Goal: Navigation & Orientation: Find specific page/section

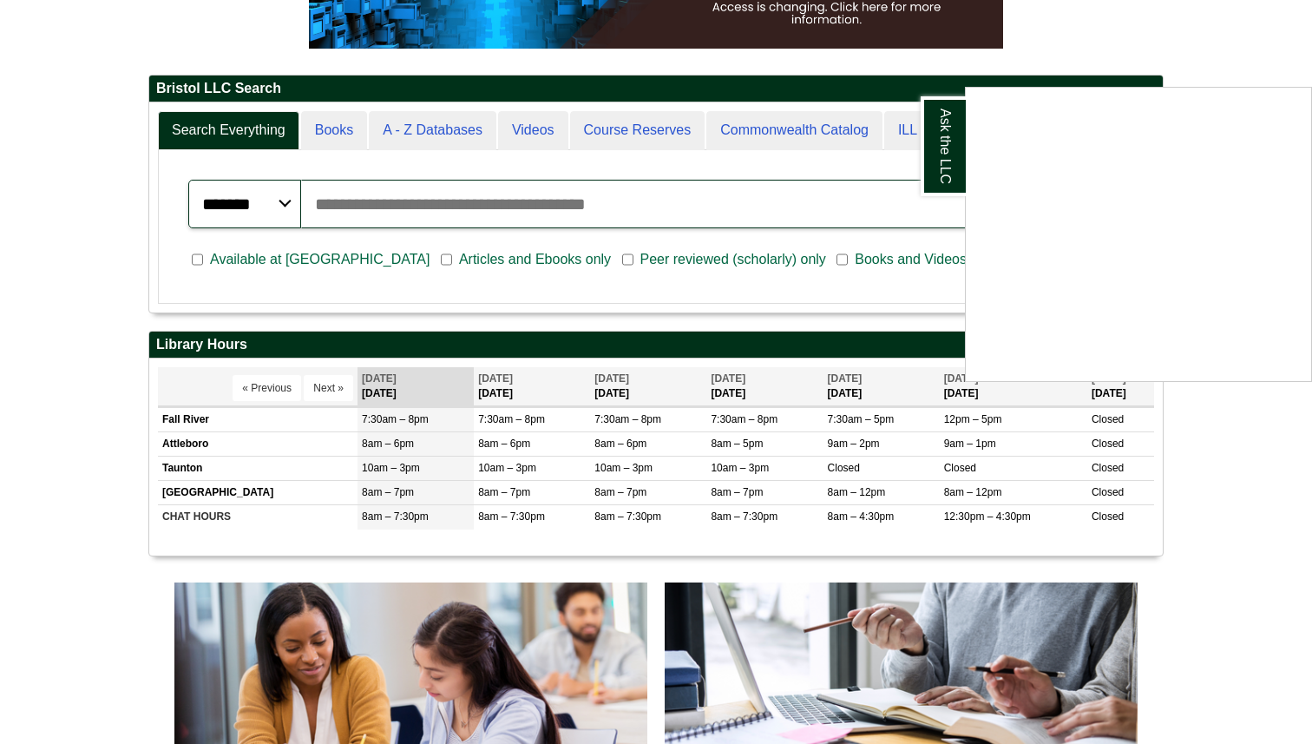
scroll to position [354, 0]
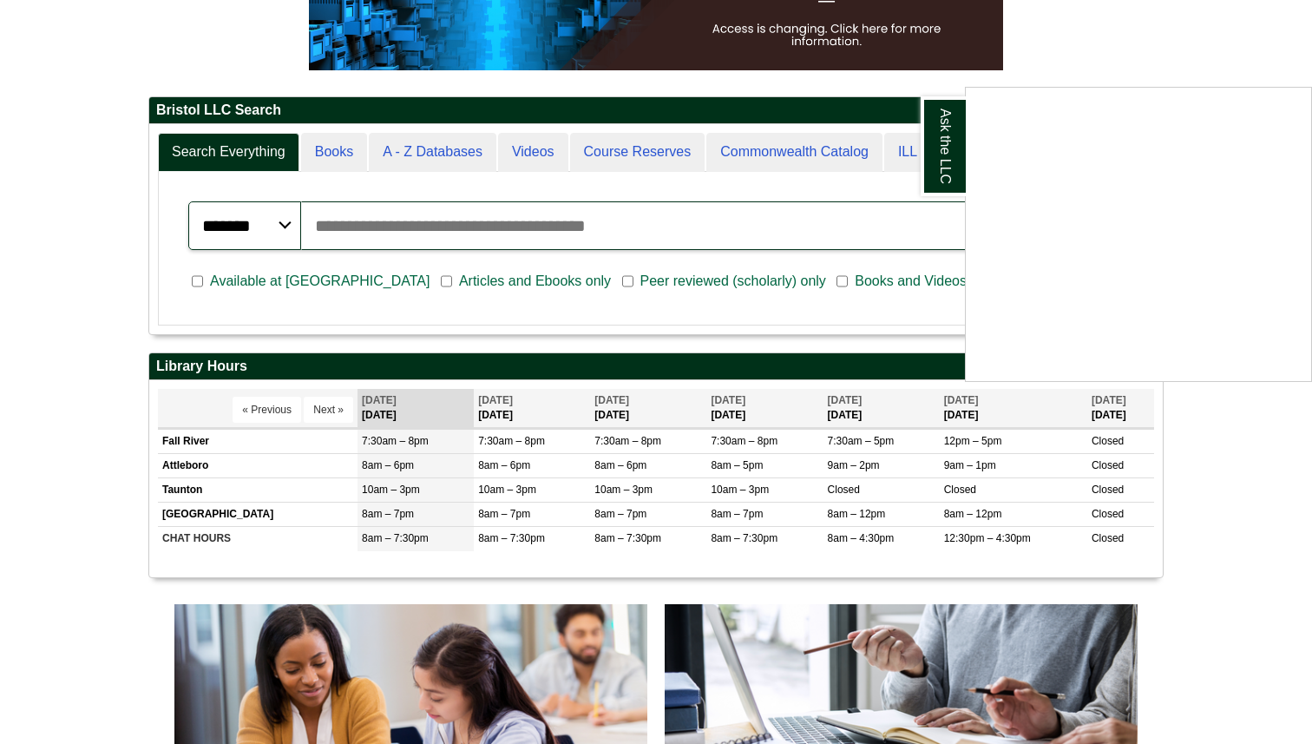
click at [1147, 519] on div "Ask the LLC" at bounding box center [656, 372] width 1312 height 744
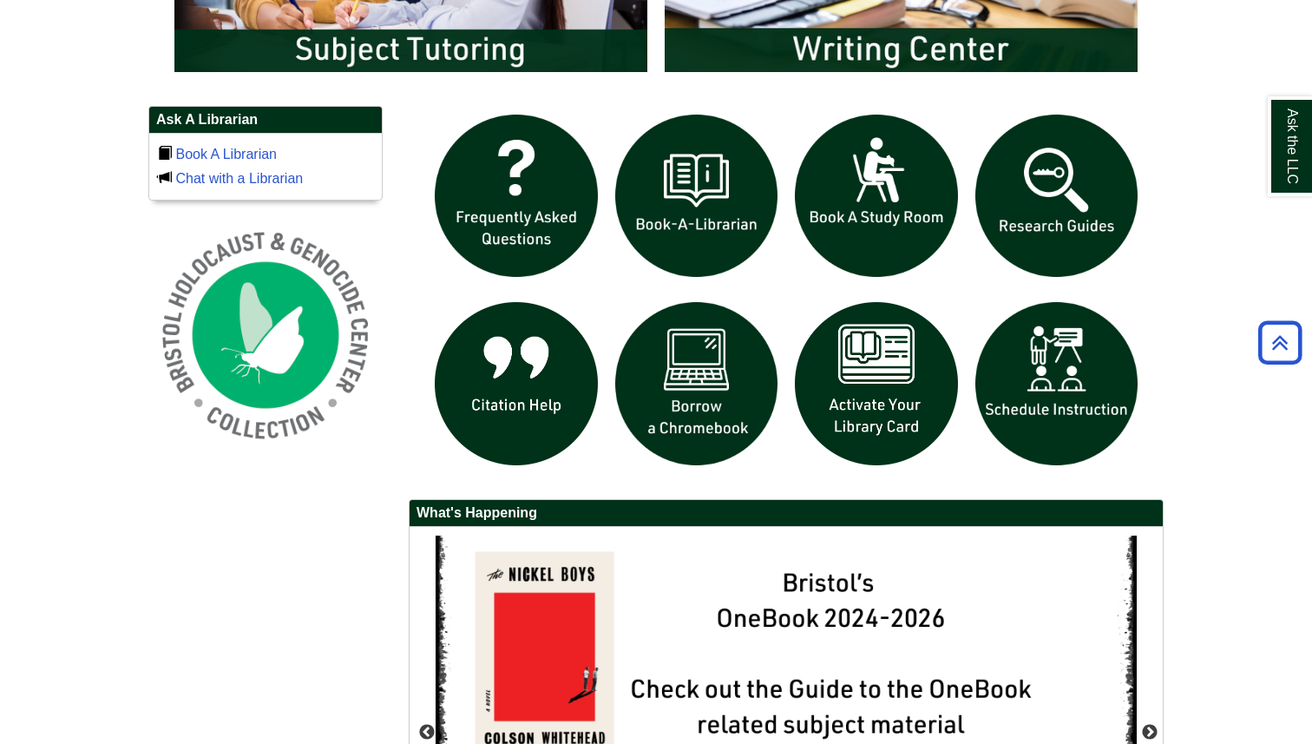
scroll to position [1131, 0]
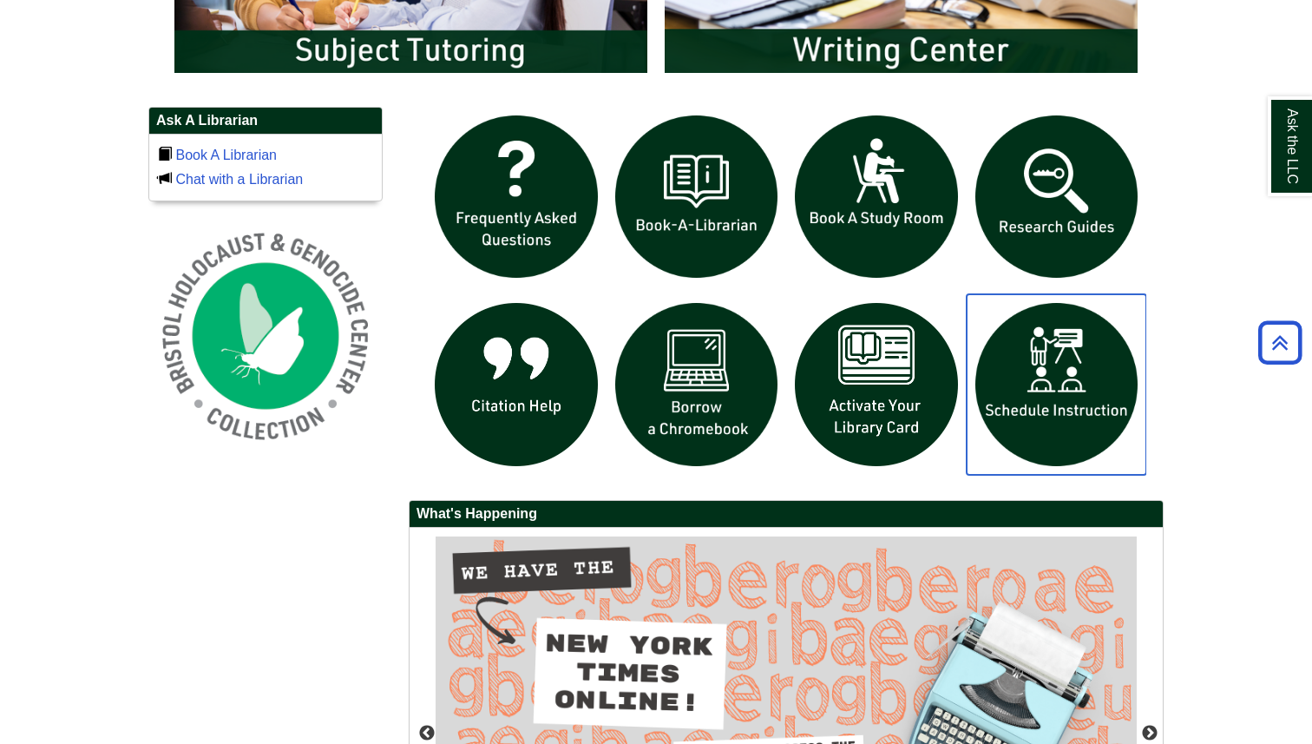
click at [1048, 397] on img "slideshow" at bounding box center [1057, 384] width 180 height 180
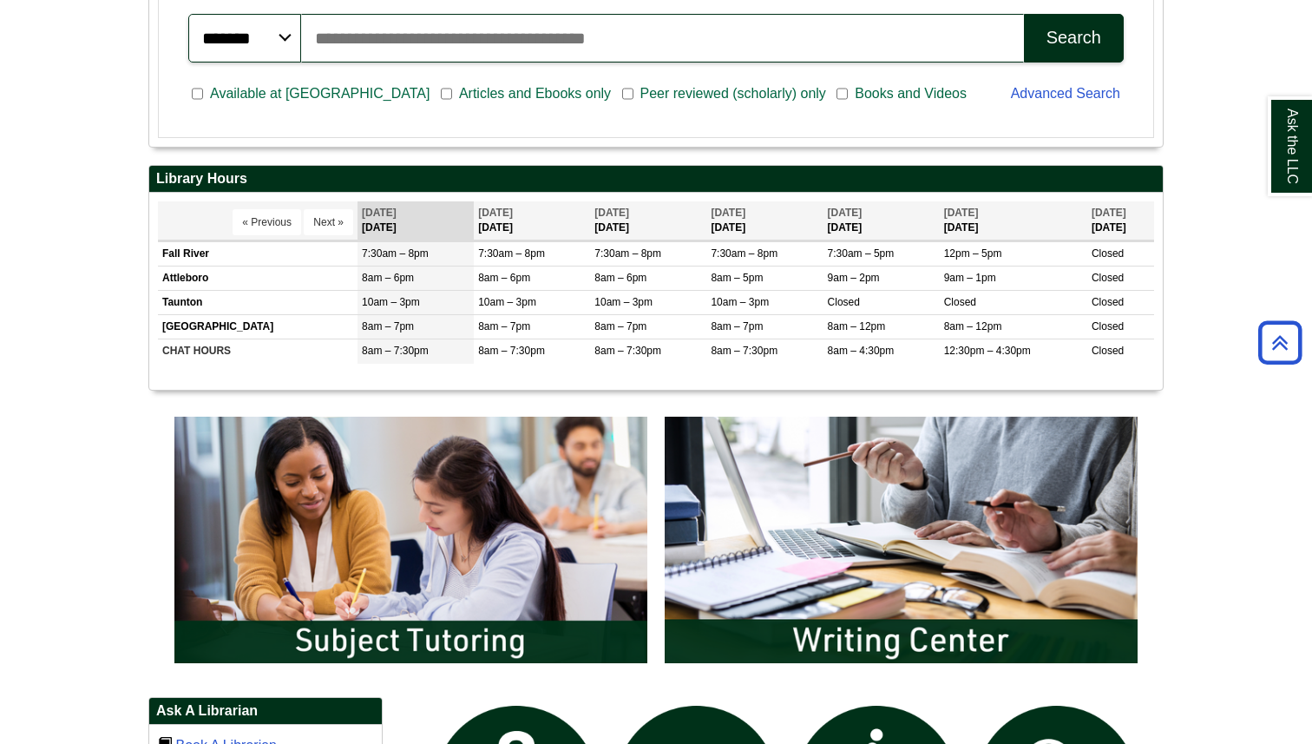
scroll to position [674, 0]
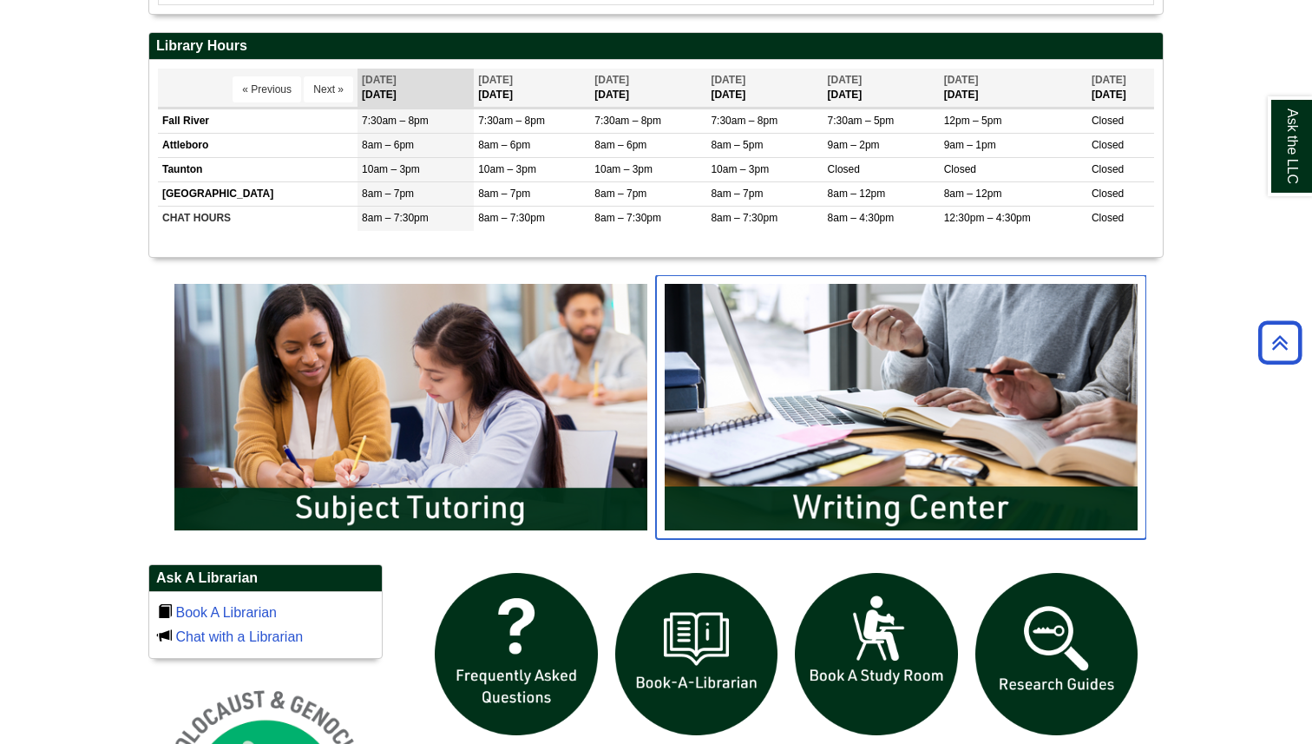
click at [849, 416] on img "slideshow" at bounding box center [901, 407] width 490 height 264
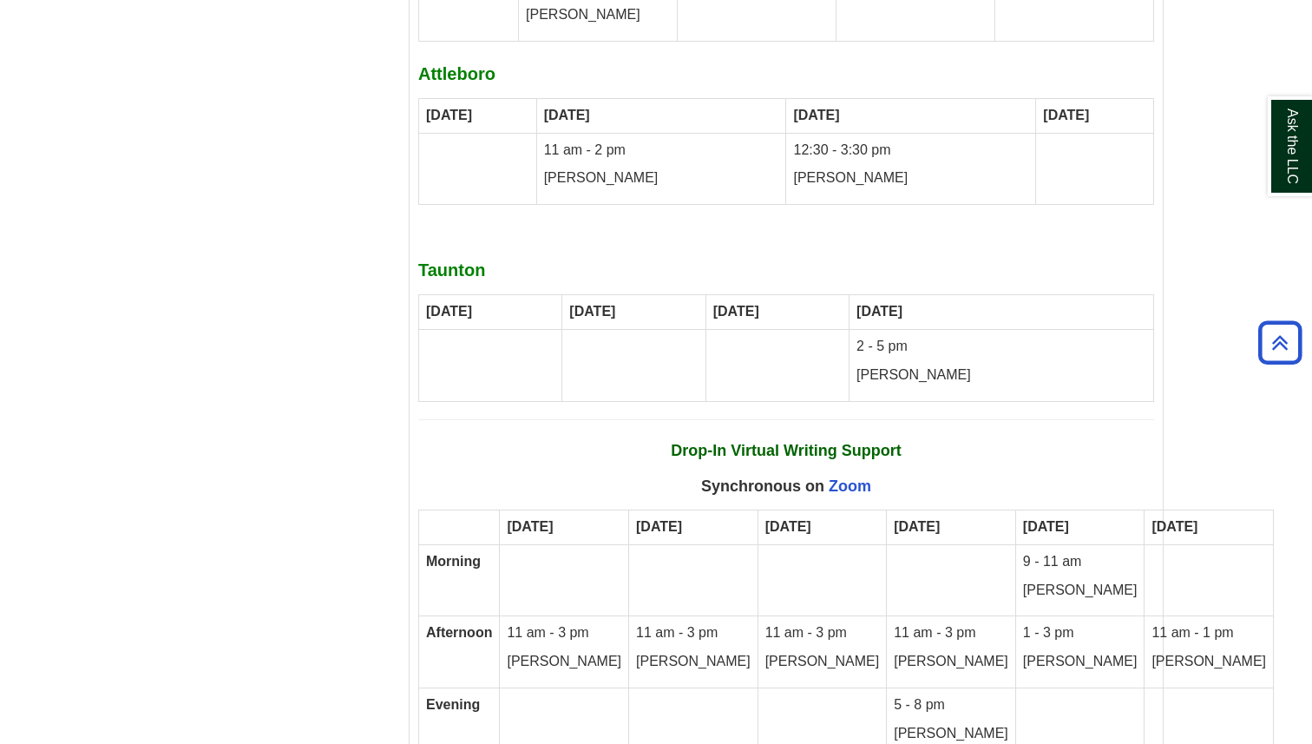
scroll to position [9880, 0]
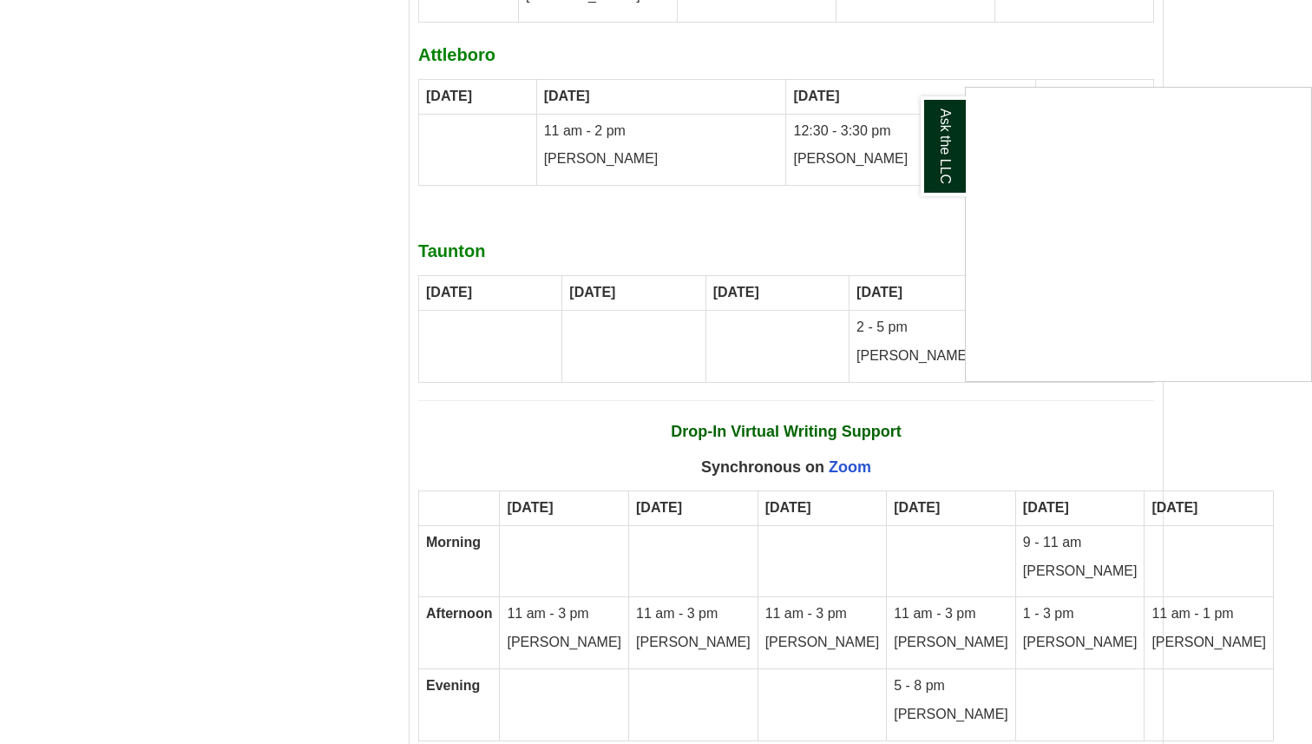
click at [1208, 517] on div "Ask the LLC" at bounding box center [656, 372] width 1312 height 744
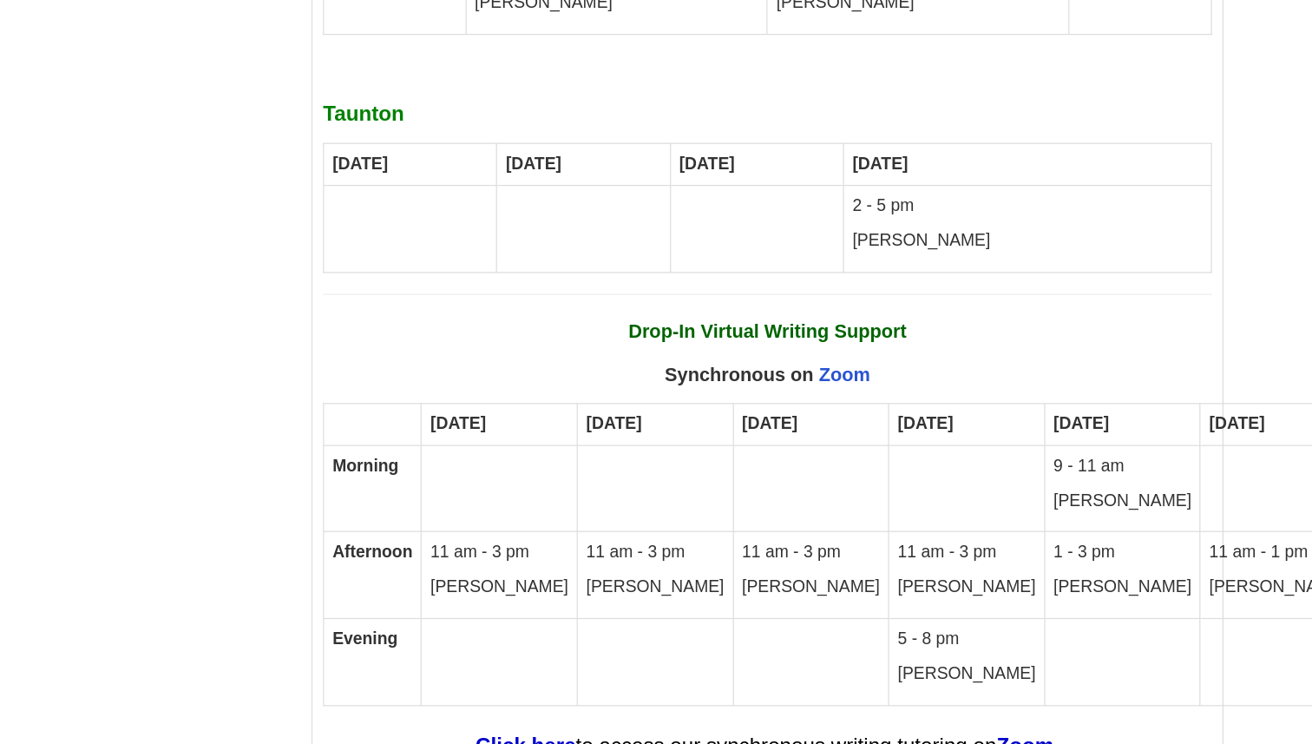
scroll to position [9908, 0]
